Goal: Information Seeking & Learning: Learn about a topic

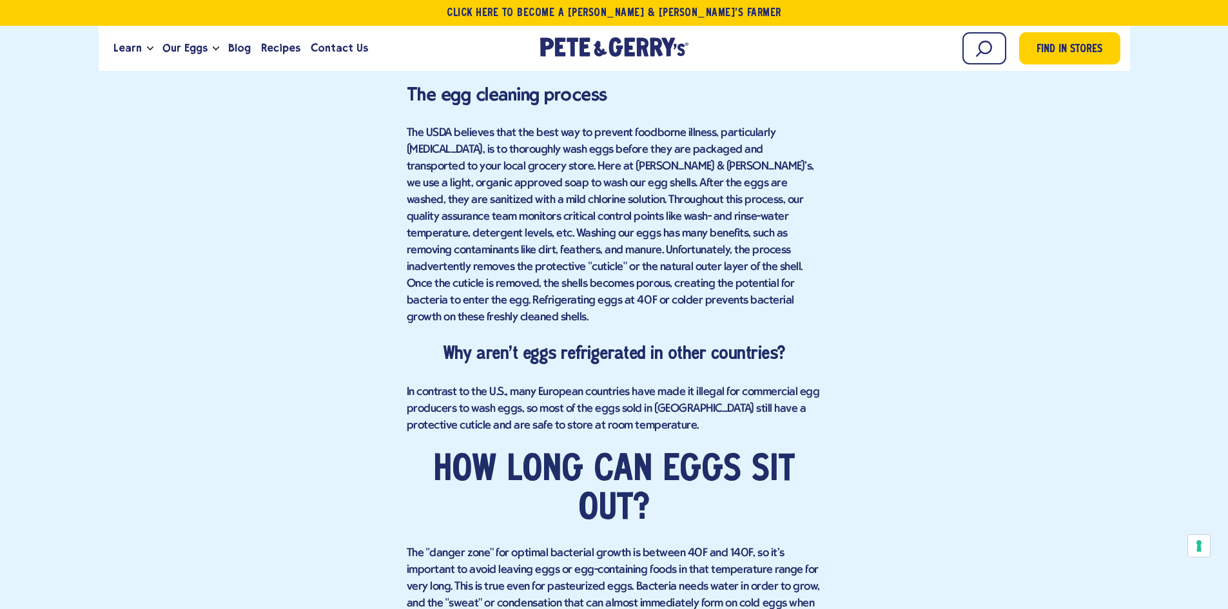
click at [449, 252] on p "The USDA believes that the best way to prevent foodborne illness, particularly …" at bounding box center [614, 225] width 415 height 201
click at [621, 343] on h4 "Why aren't eggs refrigerated in other countries?" at bounding box center [614, 355] width 415 height 24
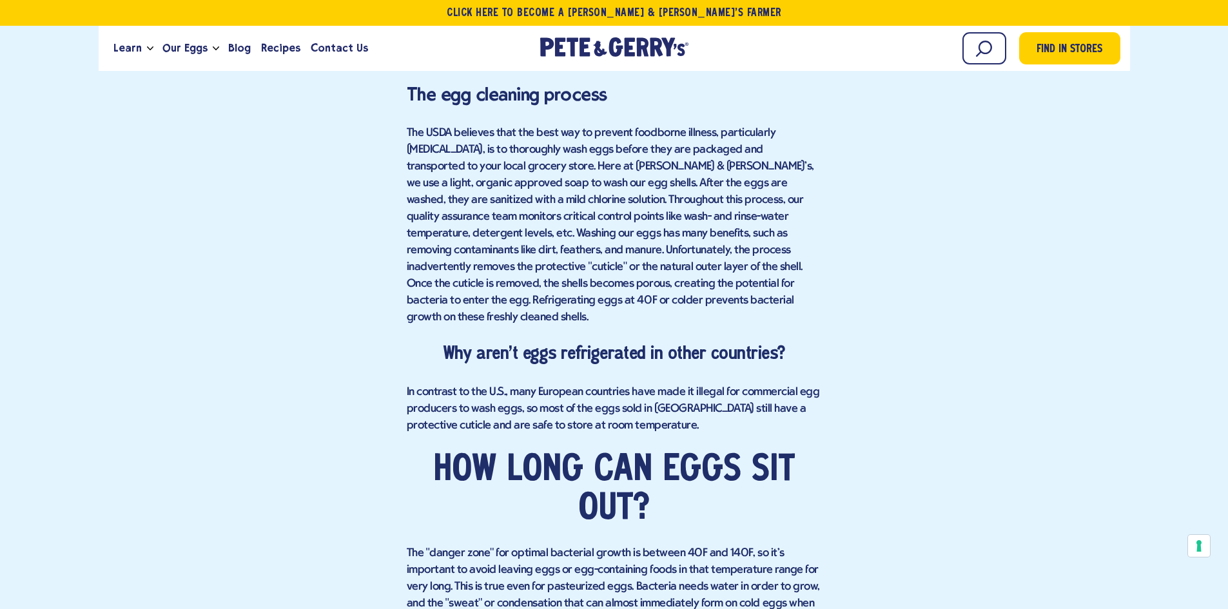
click at [618, 343] on h4 "Why aren't eggs refrigerated in other countries?" at bounding box center [614, 355] width 415 height 24
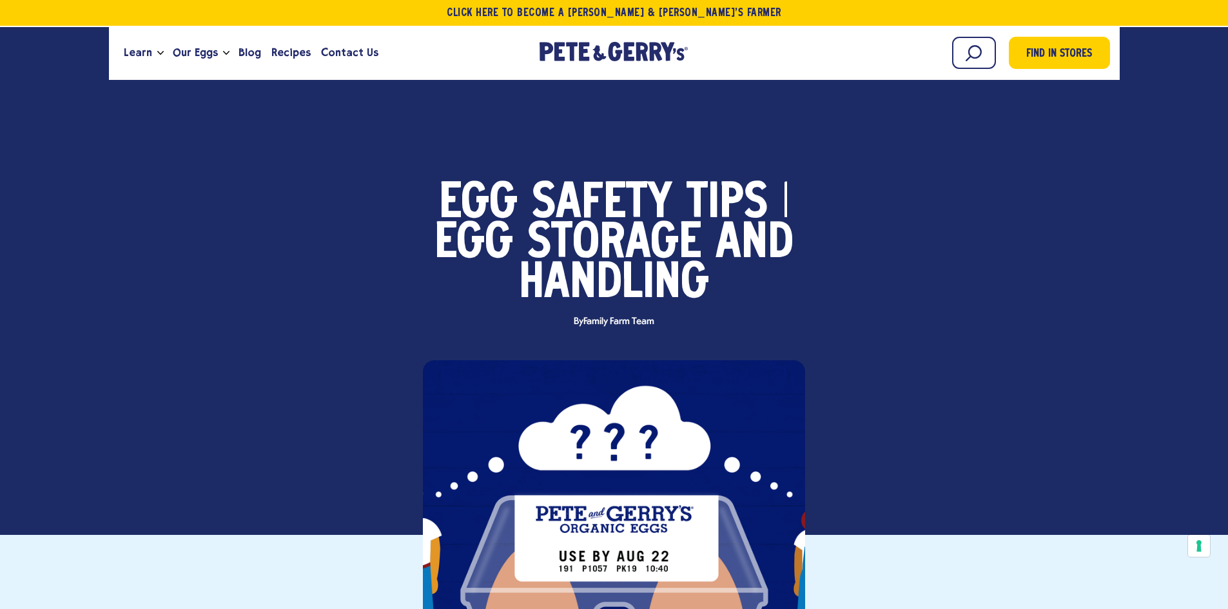
click at [617, 449] on div at bounding box center [614, 551] width 382 height 382
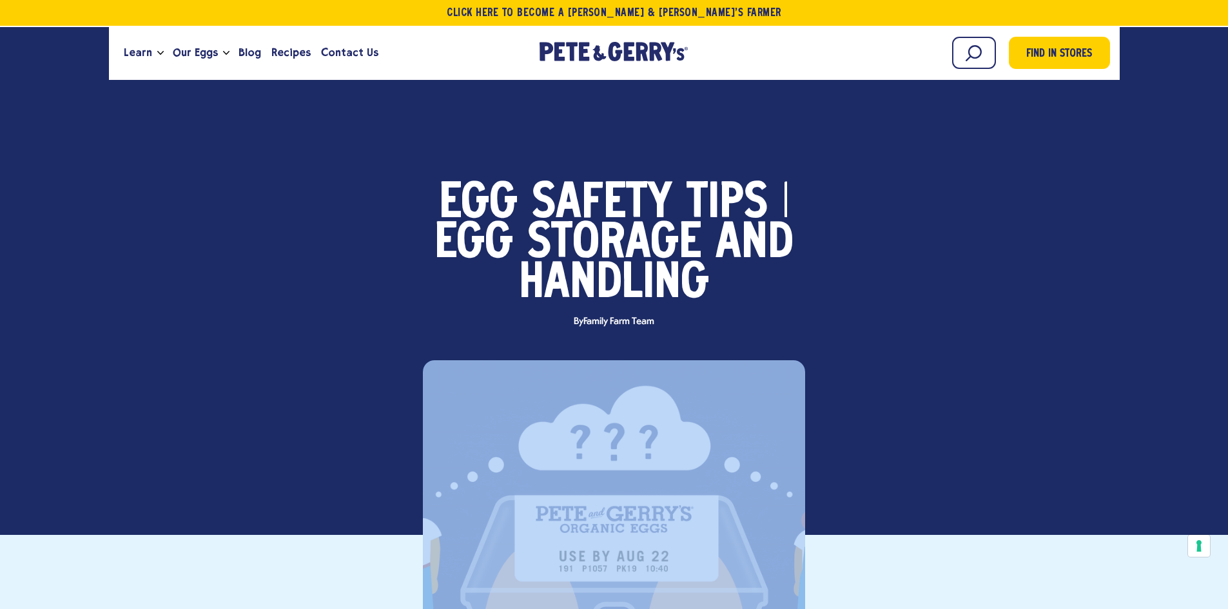
click at [617, 449] on div at bounding box center [614, 551] width 382 height 382
click at [619, 449] on div at bounding box center [614, 551] width 382 height 382
